Goal: Information Seeking & Learning: Learn about a topic

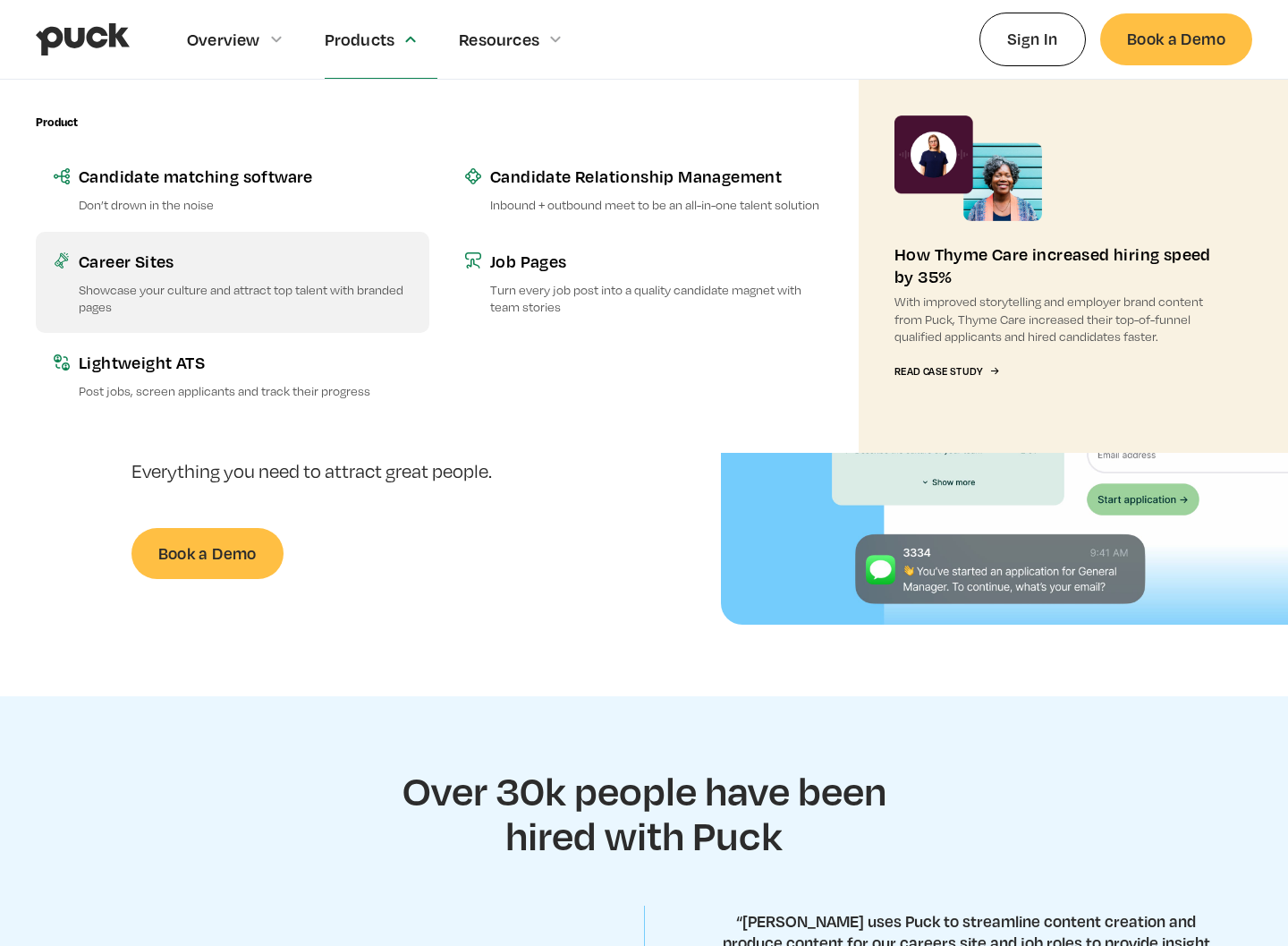
click at [186, 281] on p "Showcase your culture and attract top talent with branded pages" at bounding box center [245, 298] width 333 height 34
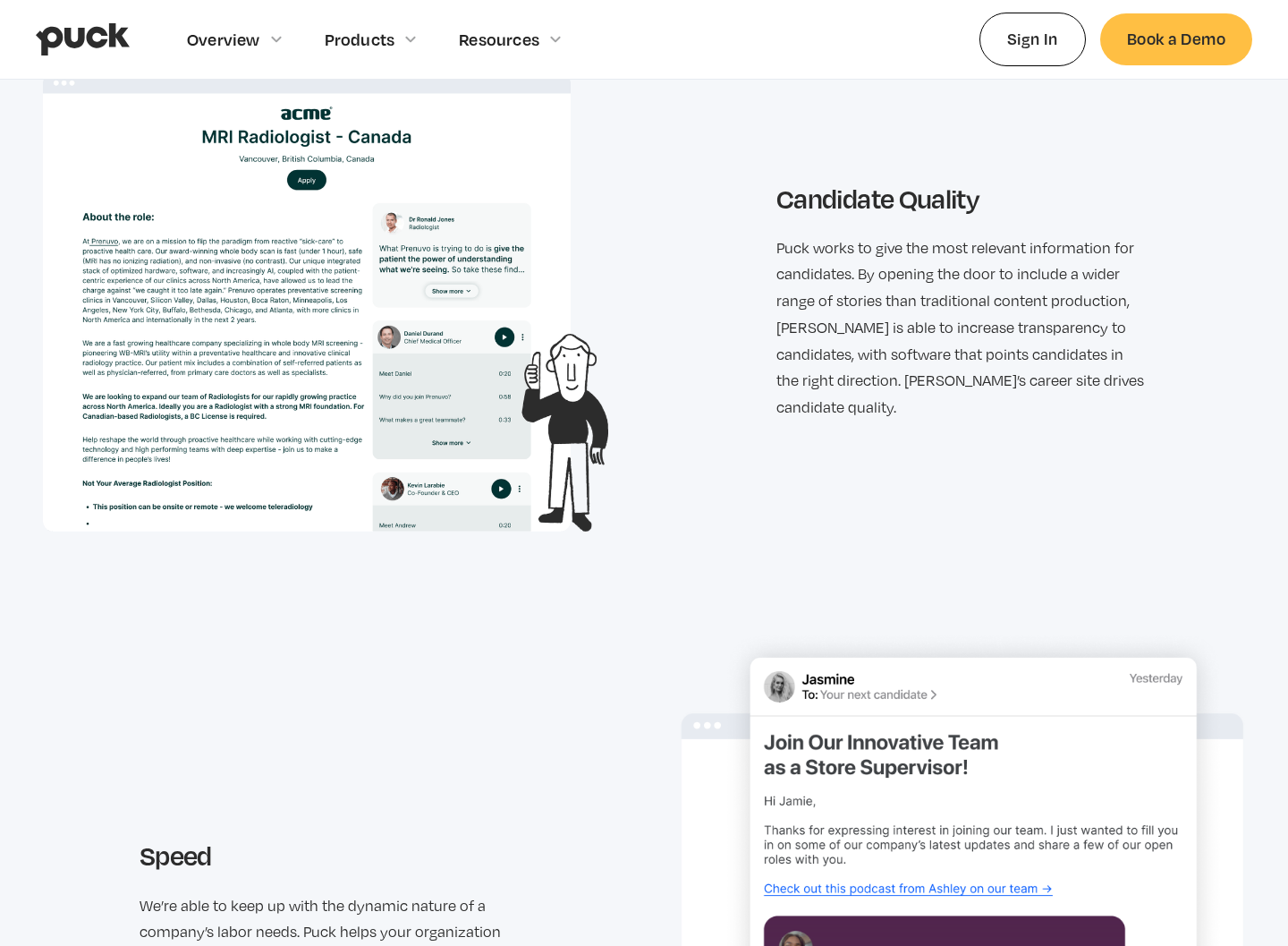
scroll to position [2044, 0]
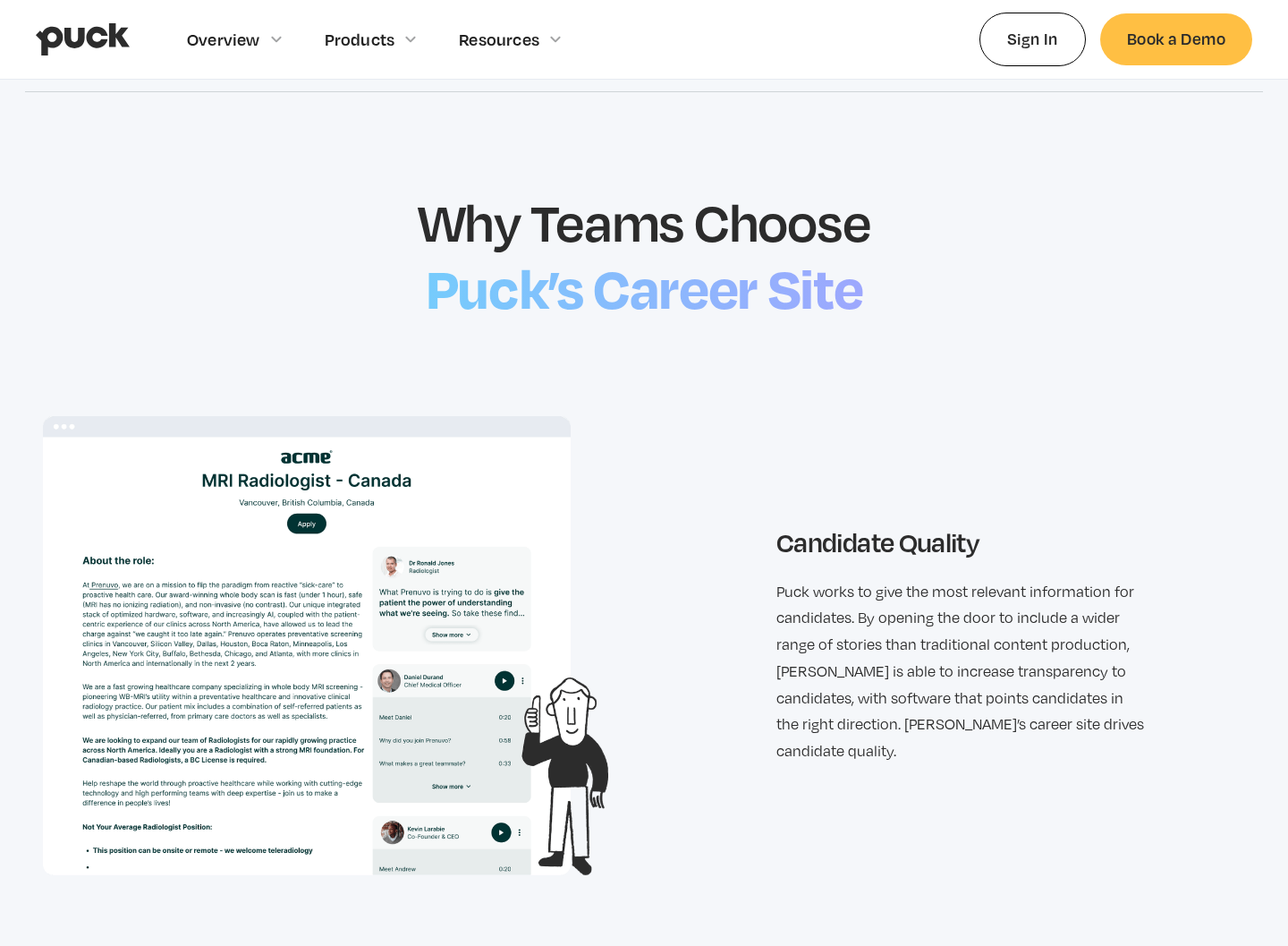
drag, startPoint x: 896, startPoint y: 582, endPoint x: 159, endPoint y: 701, distance: 746.5
click at [887, 583] on p "Puck works to give the most relevant information for candidates. By opening the…" at bounding box center [962, 671] width 372 height 186
